Goal: Task Accomplishment & Management: Use online tool/utility

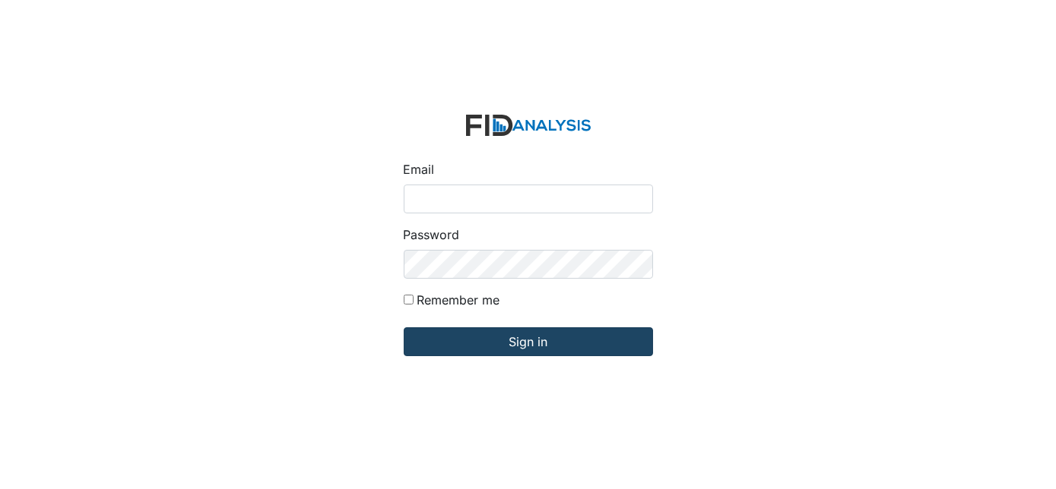
type input "[EMAIL_ADDRESS][DOMAIN_NAME]"
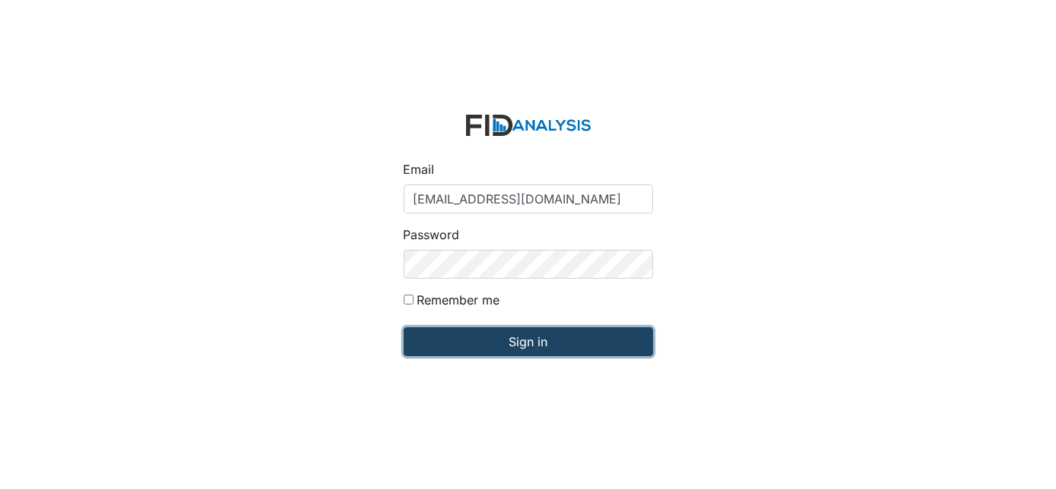
click at [534, 341] on input "Sign in" at bounding box center [528, 342] width 249 height 29
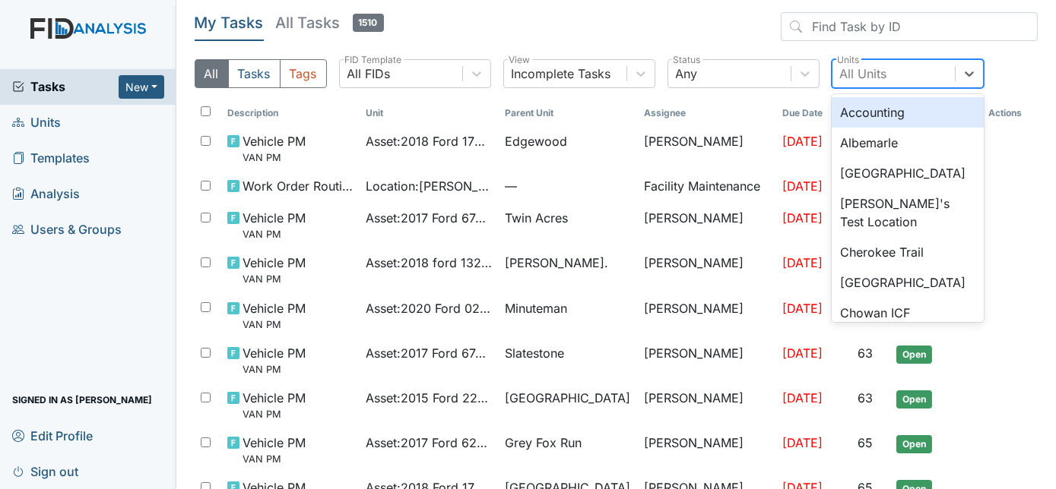
click at [868, 71] on div "All Units" at bounding box center [863, 74] width 47 height 18
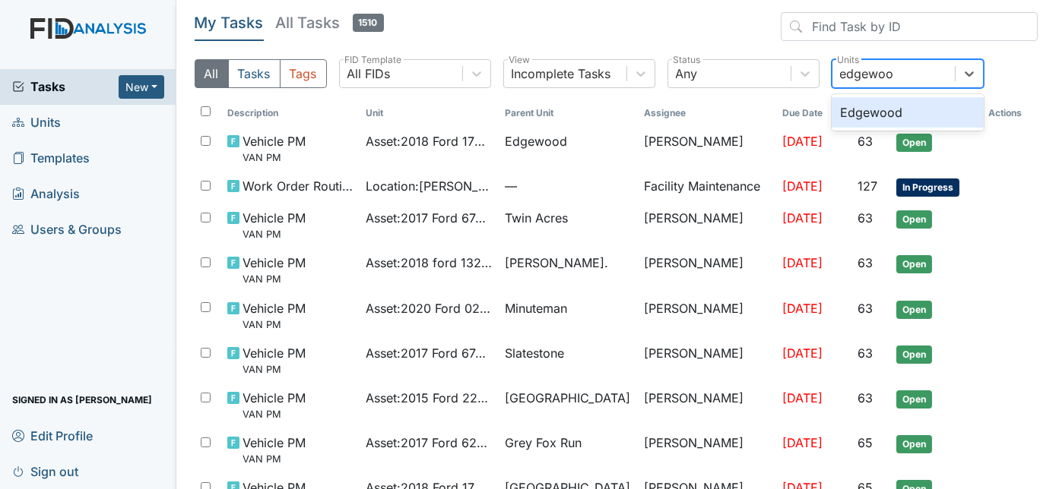
type input "edgewood"
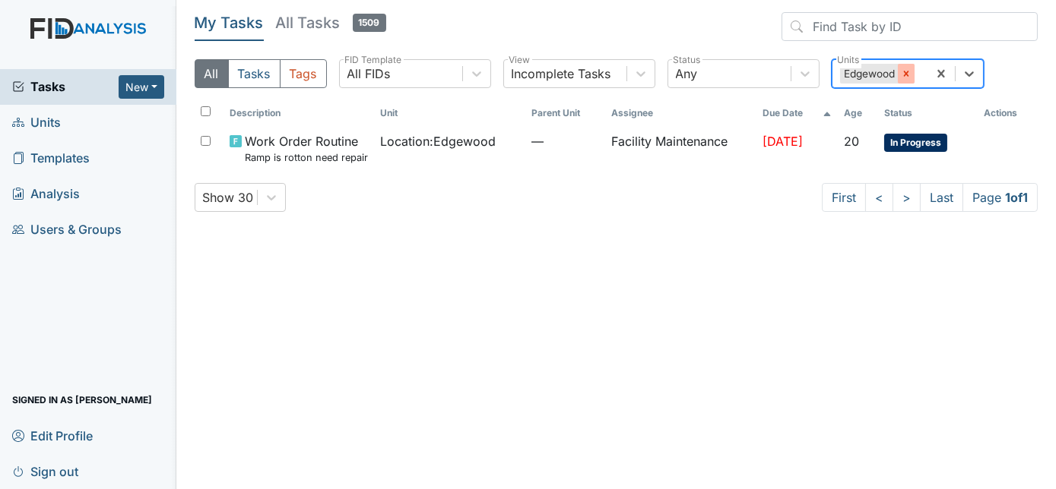
click at [906, 74] on icon at bounding box center [905, 73] width 5 height 5
type input "[PERSON_NAME]"
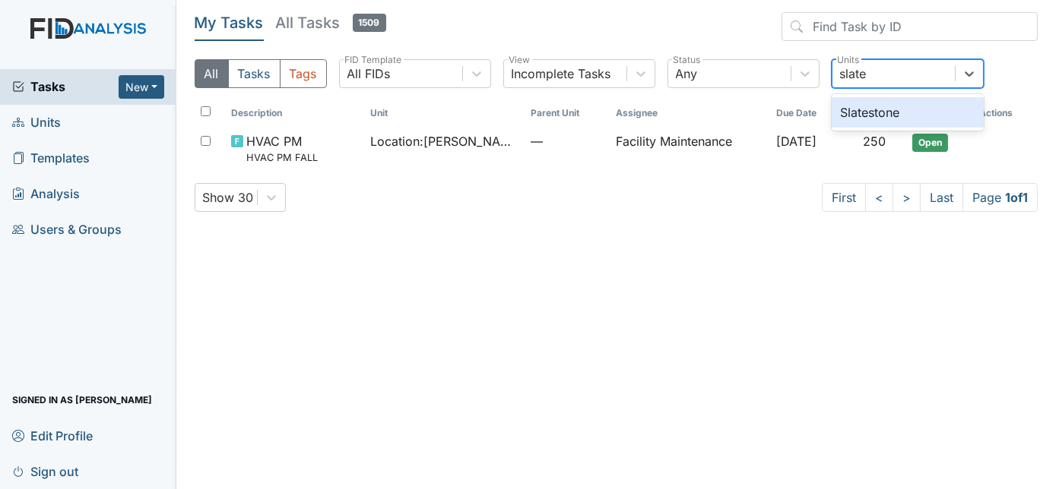
type input "slates"
